Goal: Download file/media

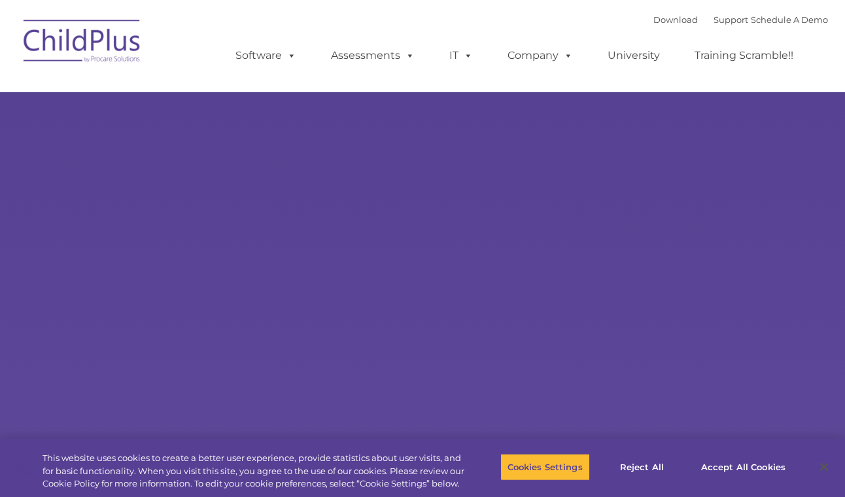
select select "MEDIUM"
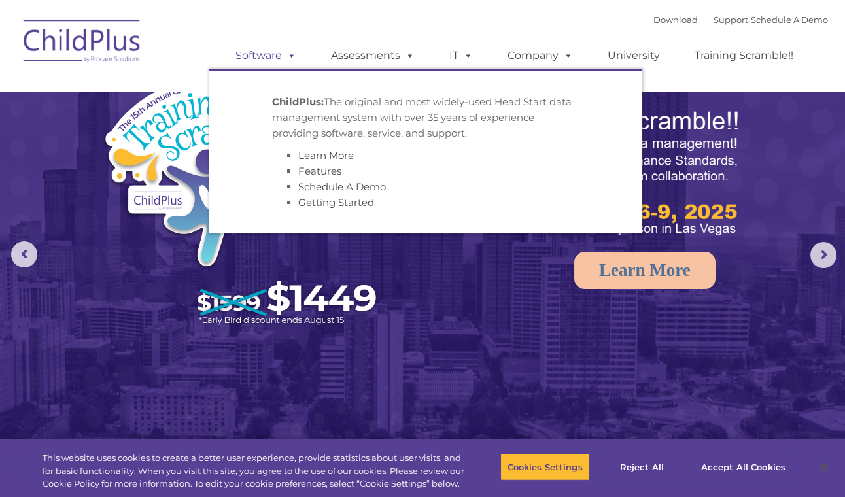
click at [268, 54] on link "Software" at bounding box center [265, 55] width 87 height 26
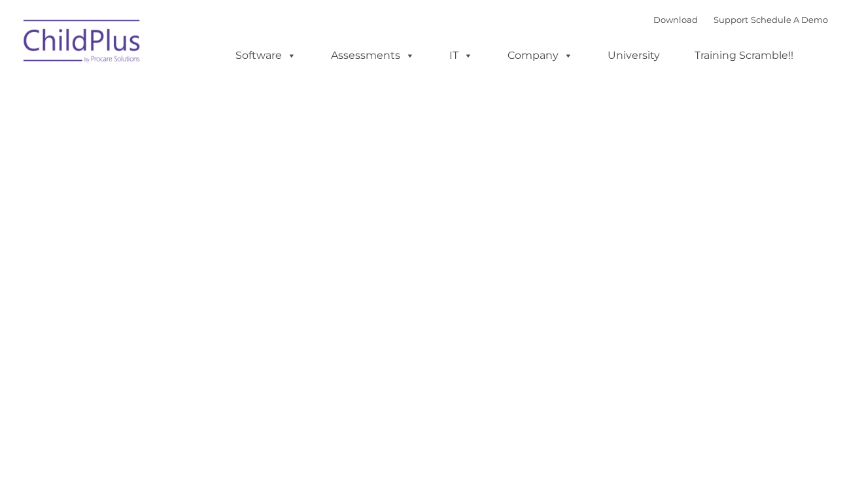
type input ""
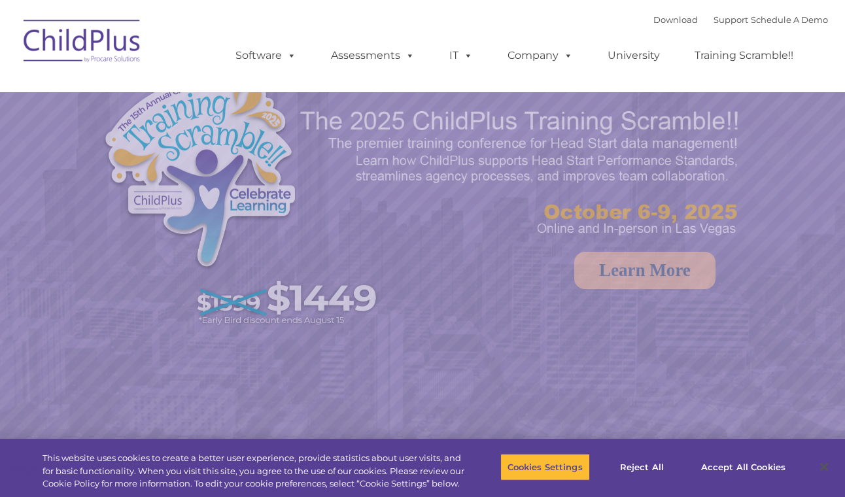
select select "MEDIUM"
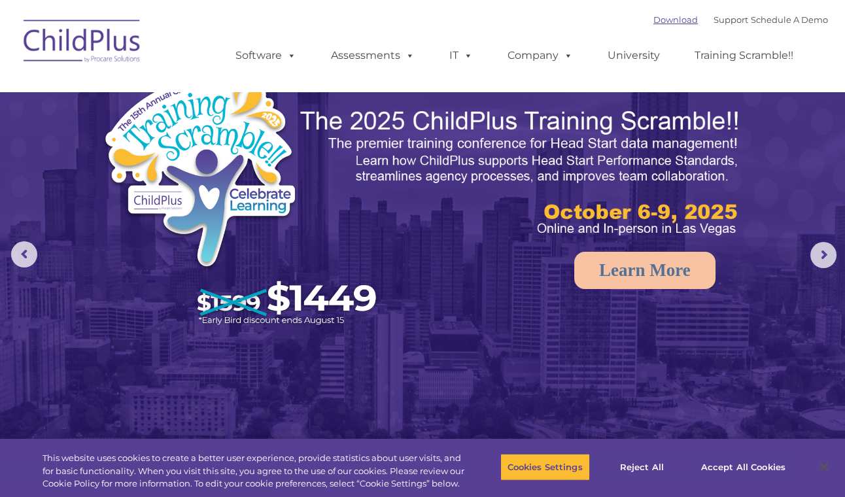
click at [653, 22] on link "Download" at bounding box center [675, 19] width 44 height 10
